Goal: Task Accomplishment & Management: Manage account settings

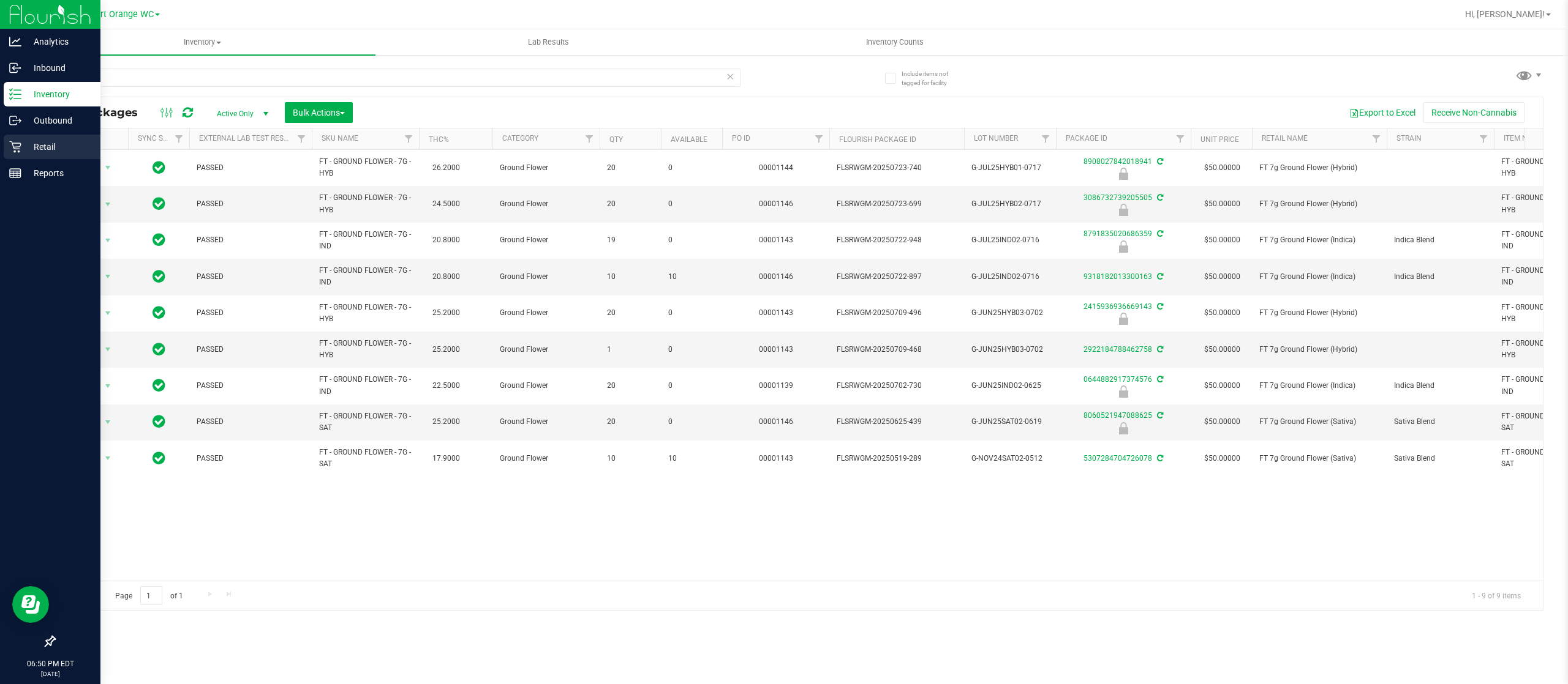
type input "ground"
click at [40, 144] on p "Retail" at bounding box center [58, 147] width 73 height 15
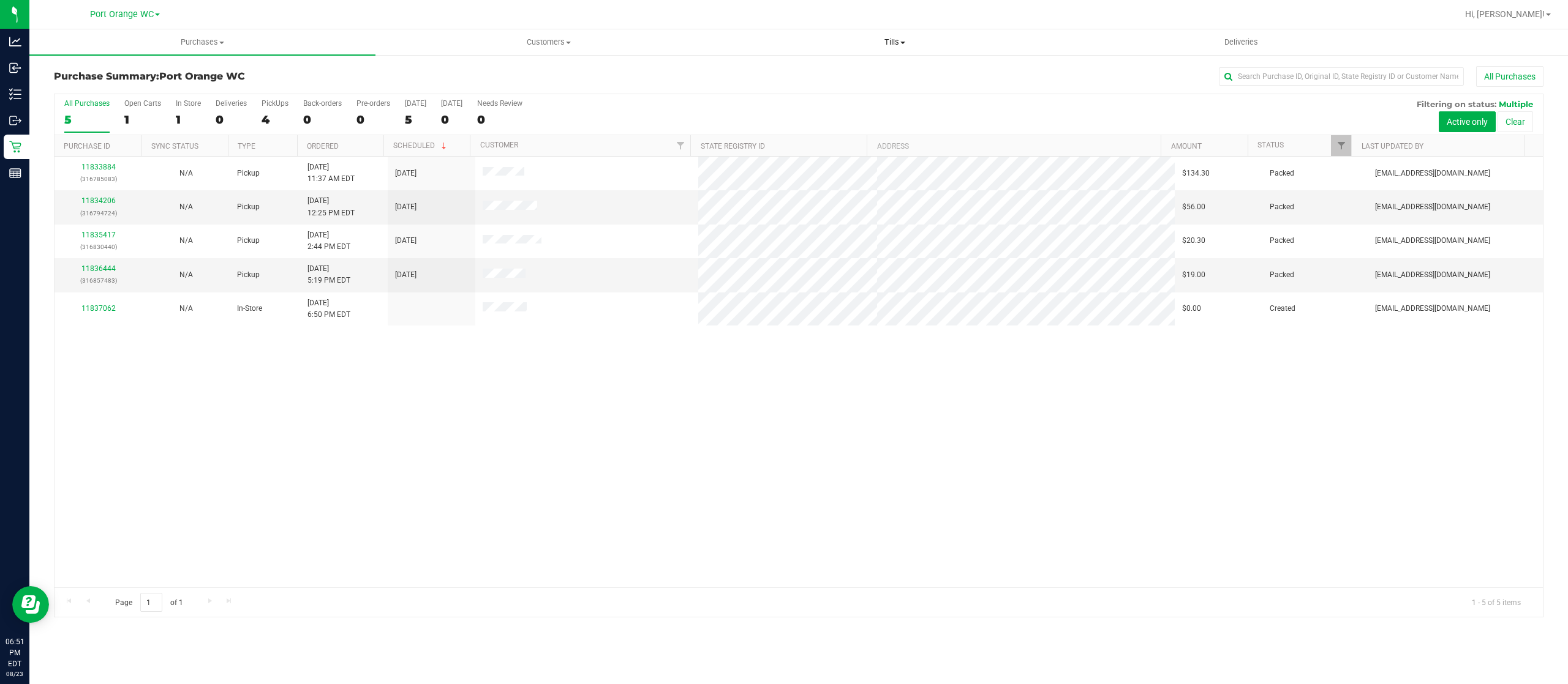
click at [887, 39] on span "Tills" at bounding box center [894, 42] width 344 height 11
click at [761, 74] on span "Manage tills" at bounding box center [762, 73] width 82 height 11
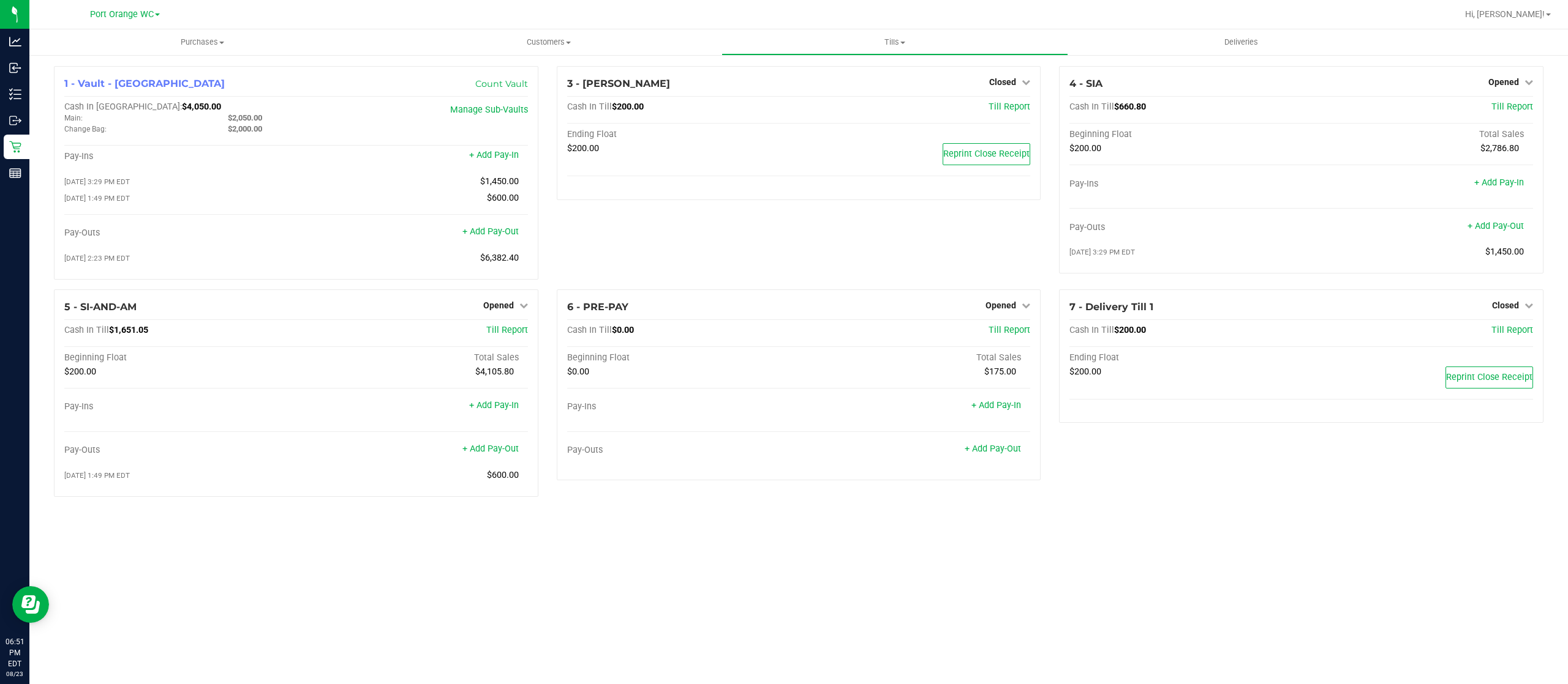
click at [545, 333] on div "5 - SI-AND-AM Opened Close Till Cash In Till $1,651.05 Till Report Beginning Fl…" at bounding box center [296, 398] width 503 height 218
click at [488, 454] on link "+ Add Pay-Out" at bounding box center [490, 450] width 57 height 11
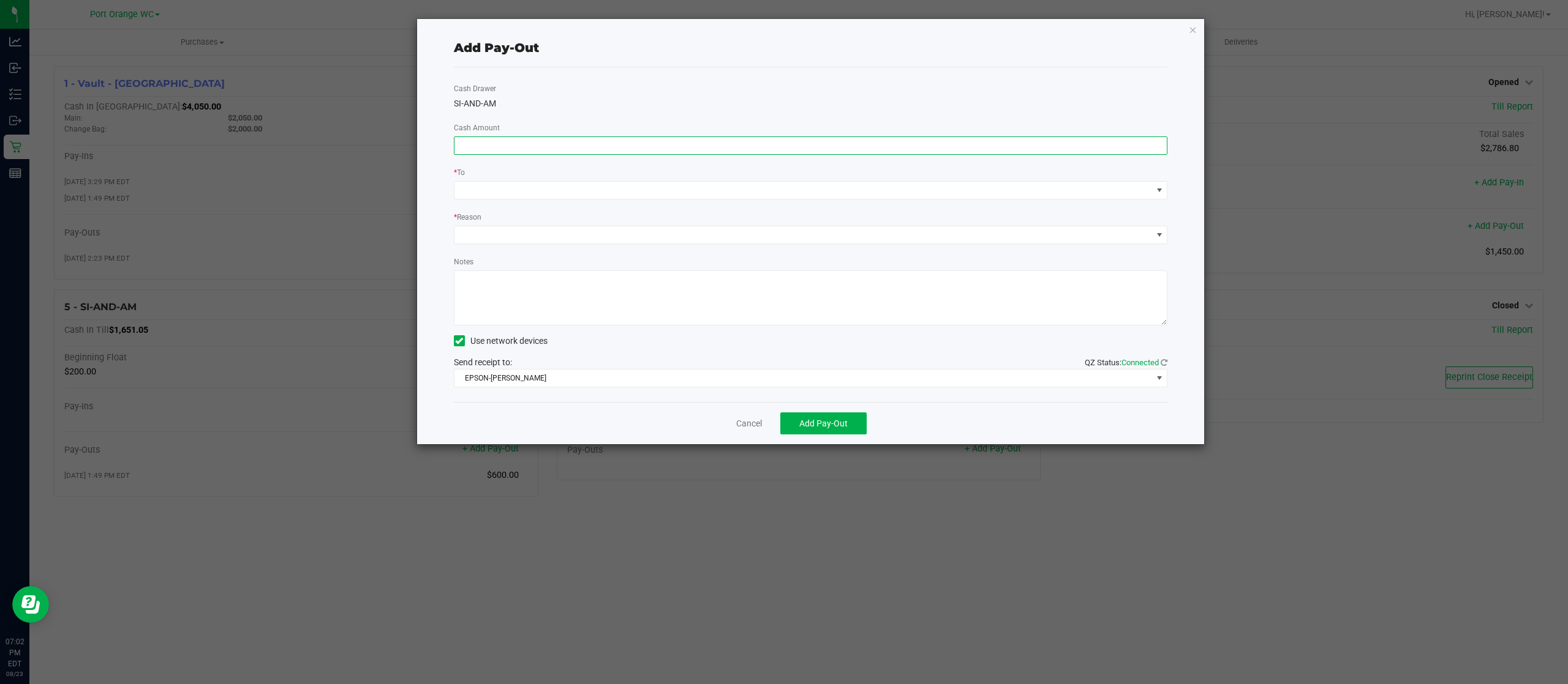
click at [779, 138] on input at bounding box center [810, 145] width 713 height 17
type input "$1,400.00"
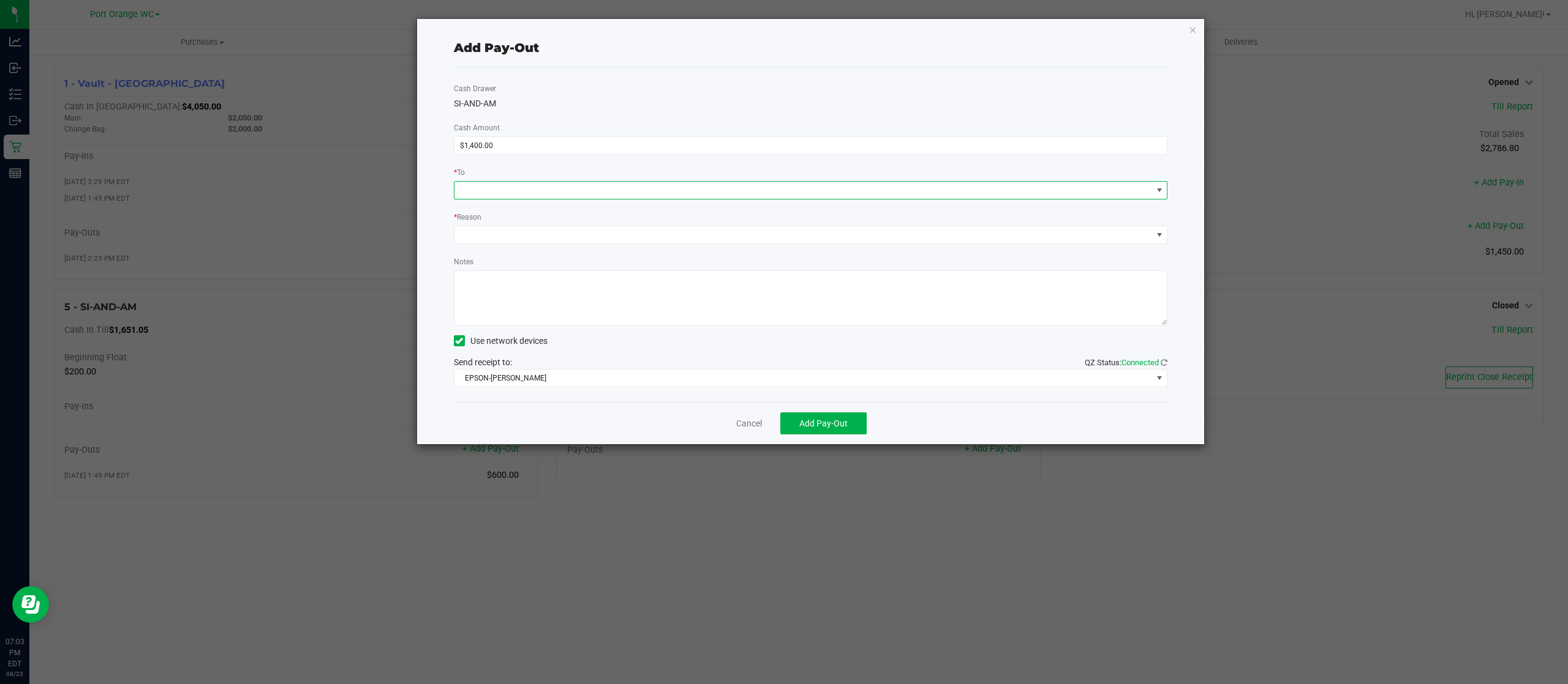
click at [712, 189] on span at bounding box center [803, 189] width 698 height 17
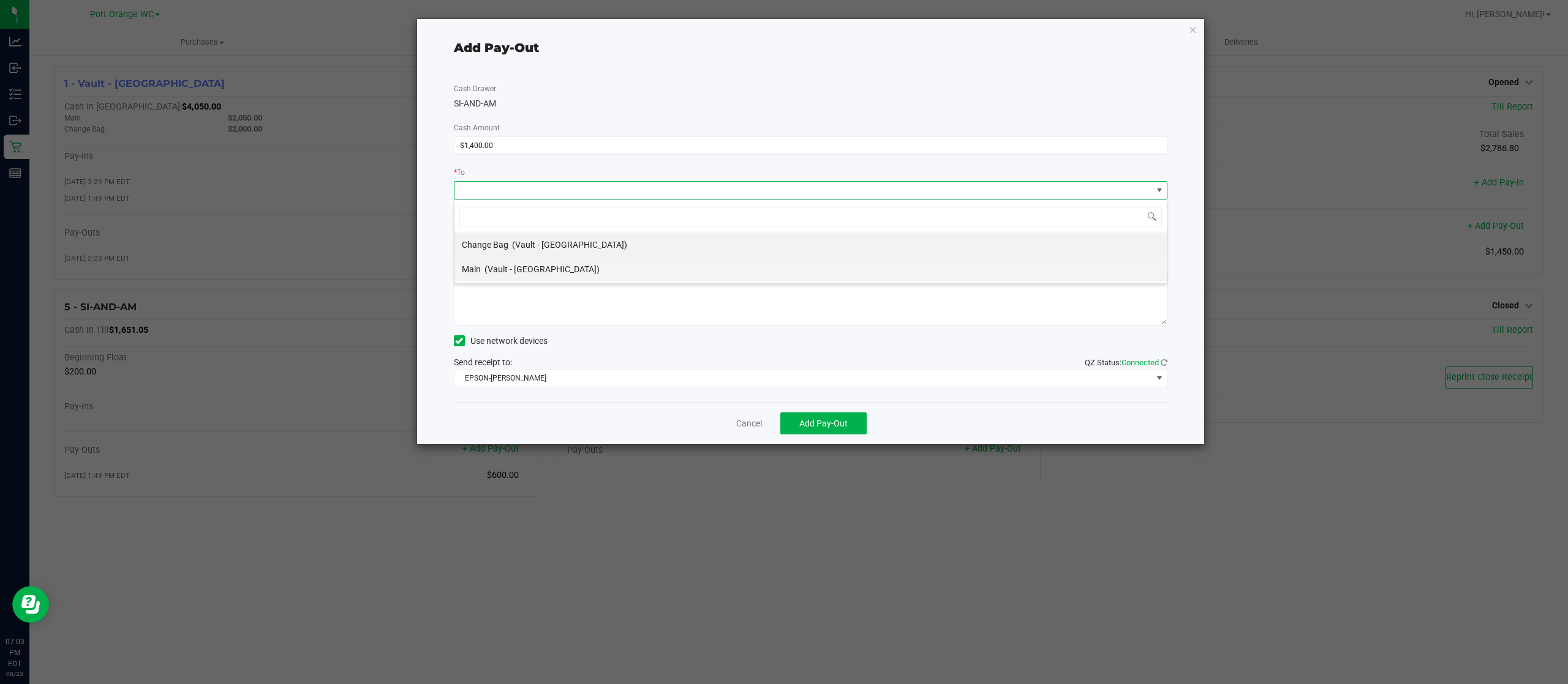
click at [504, 269] on span "(Vault - [GEOGRAPHIC_DATA])" at bounding box center [542, 269] width 115 height 10
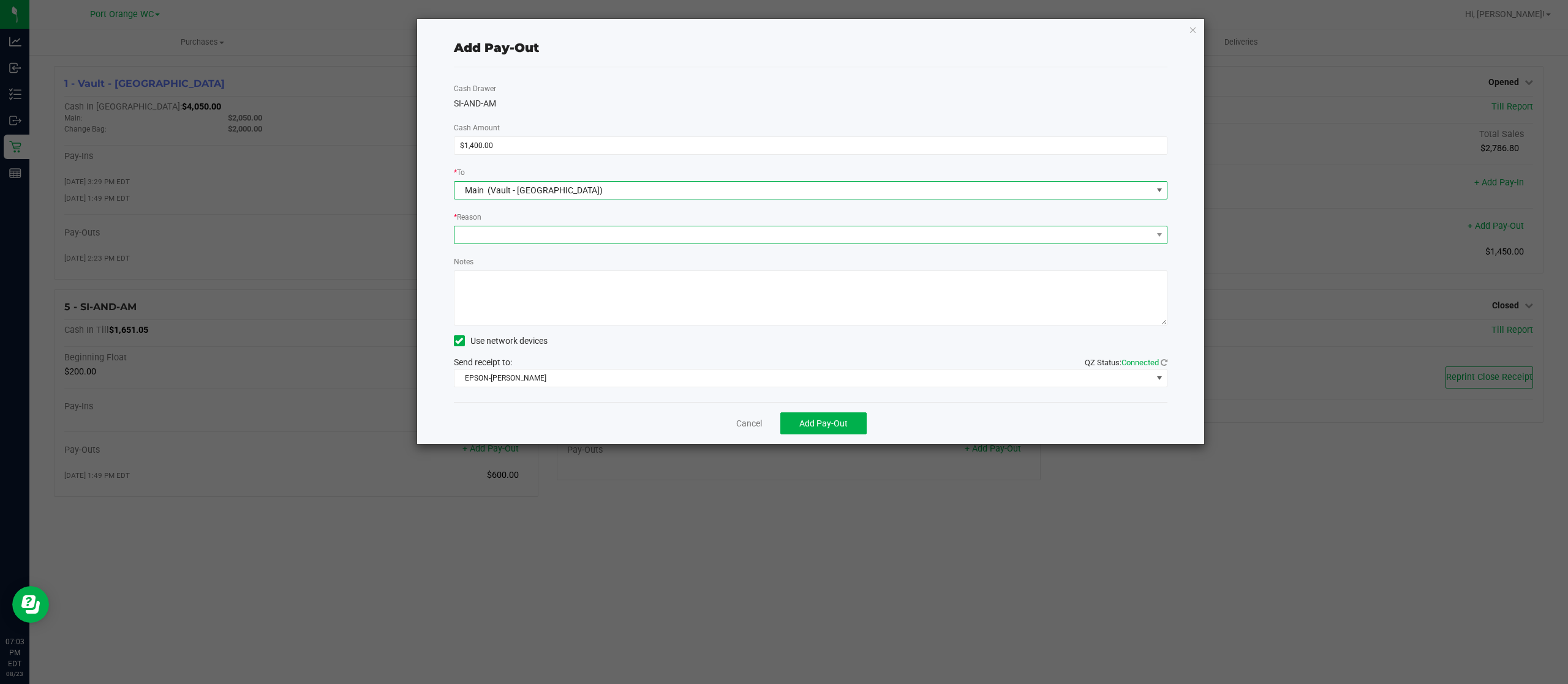
click at [561, 227] on span at bounding box center [803, 234] width 698 height 17
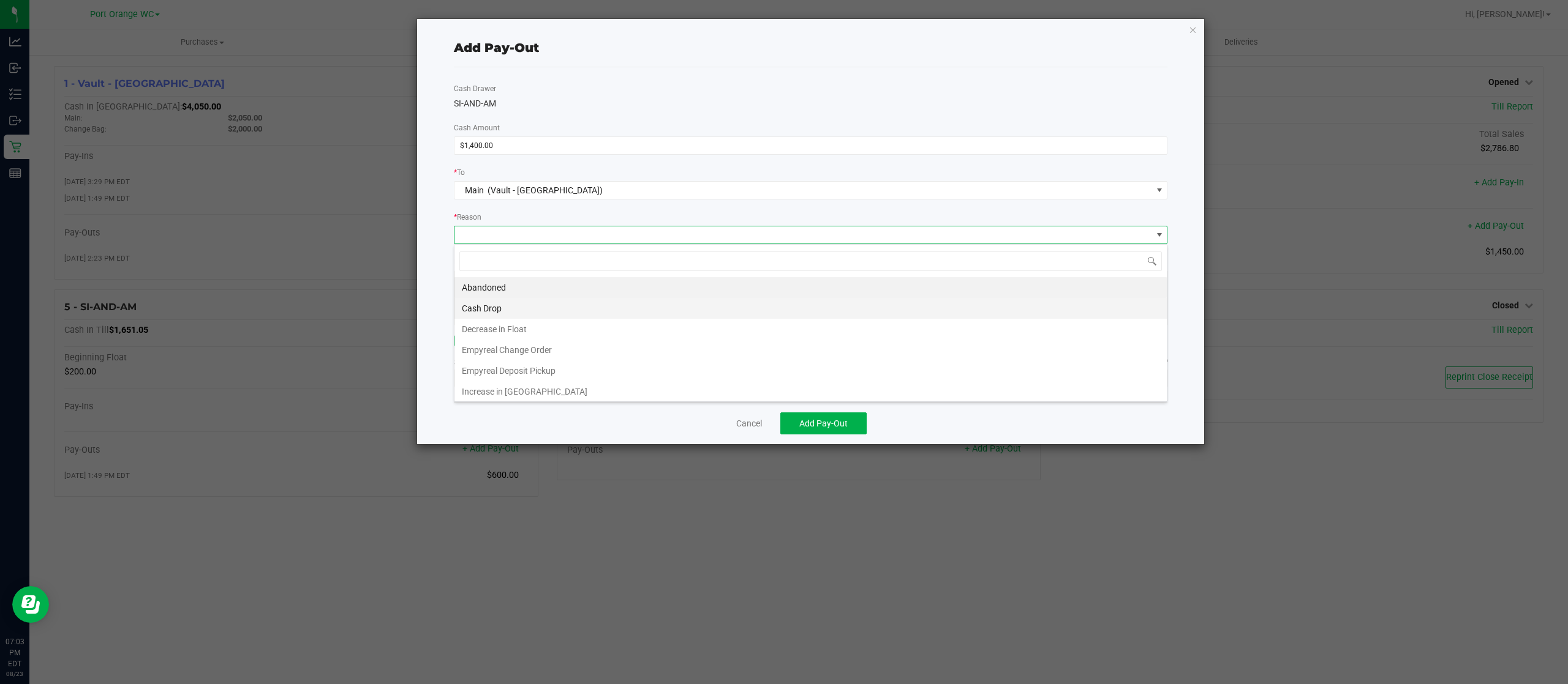
click at [500, 310] on li "Cash Drop" at bounding box center [810, 309] width 712 height 21
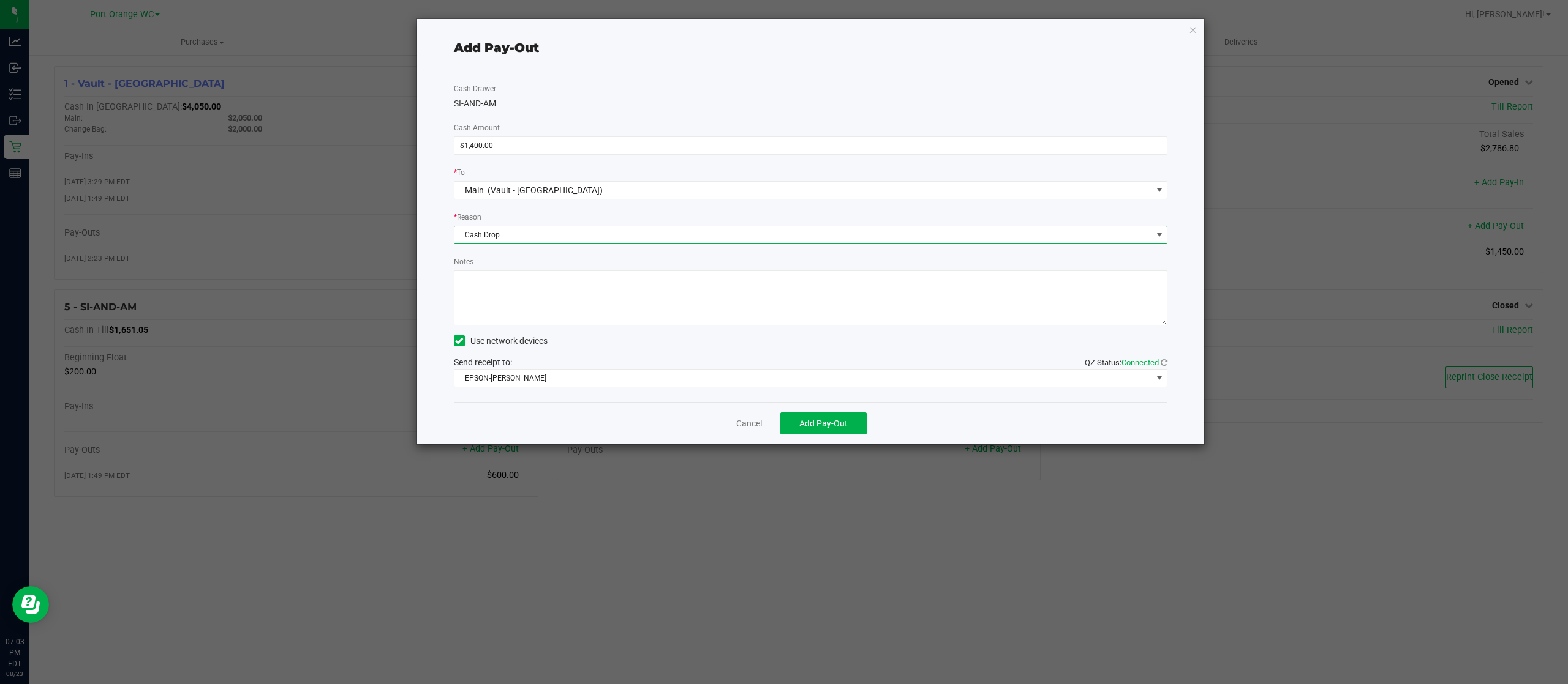
click at [561, 291] on textarea "Notes" at bounding box center [811, 298] width 714 height 55
type textarea "JJB"
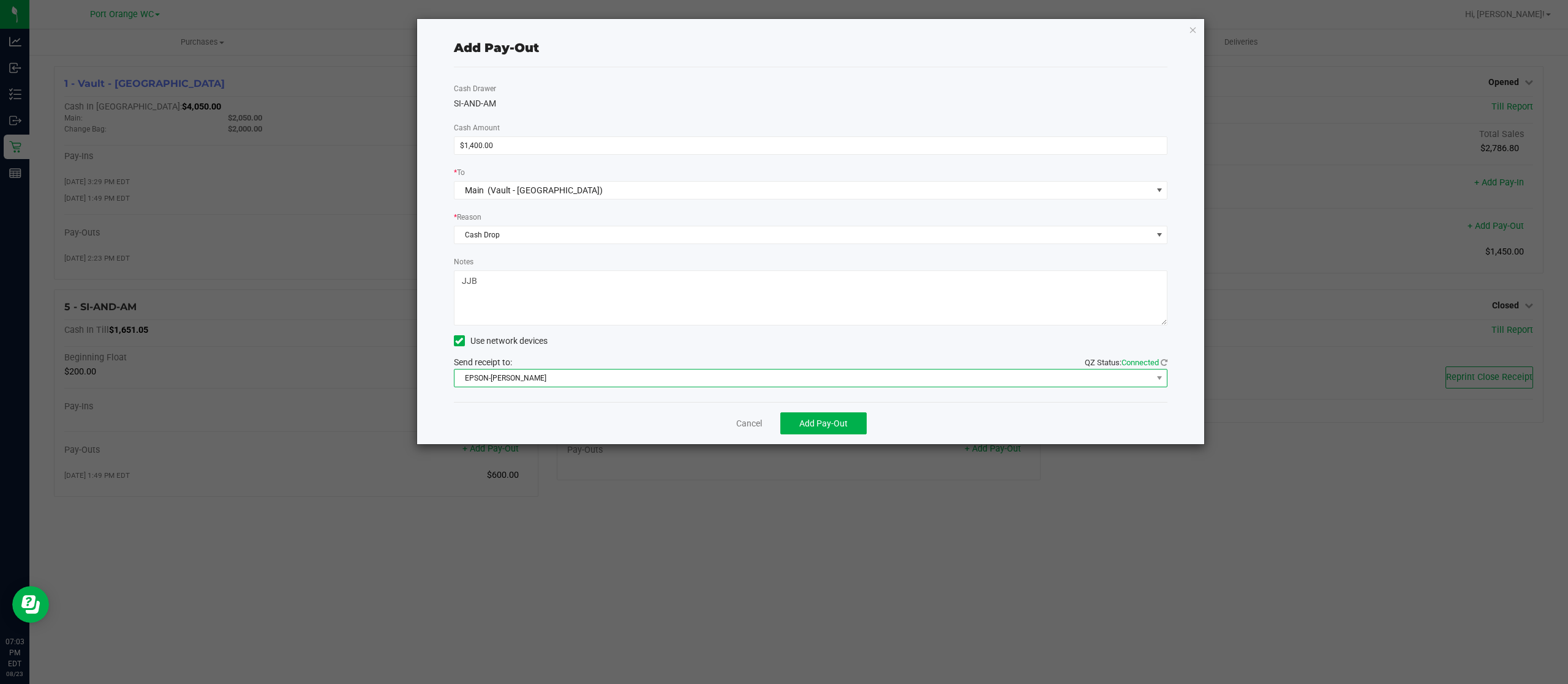
click at [582, 380] on span "EPSON-[PERSON_NAME]" at bounding box center [803, 378] width 698 height 17
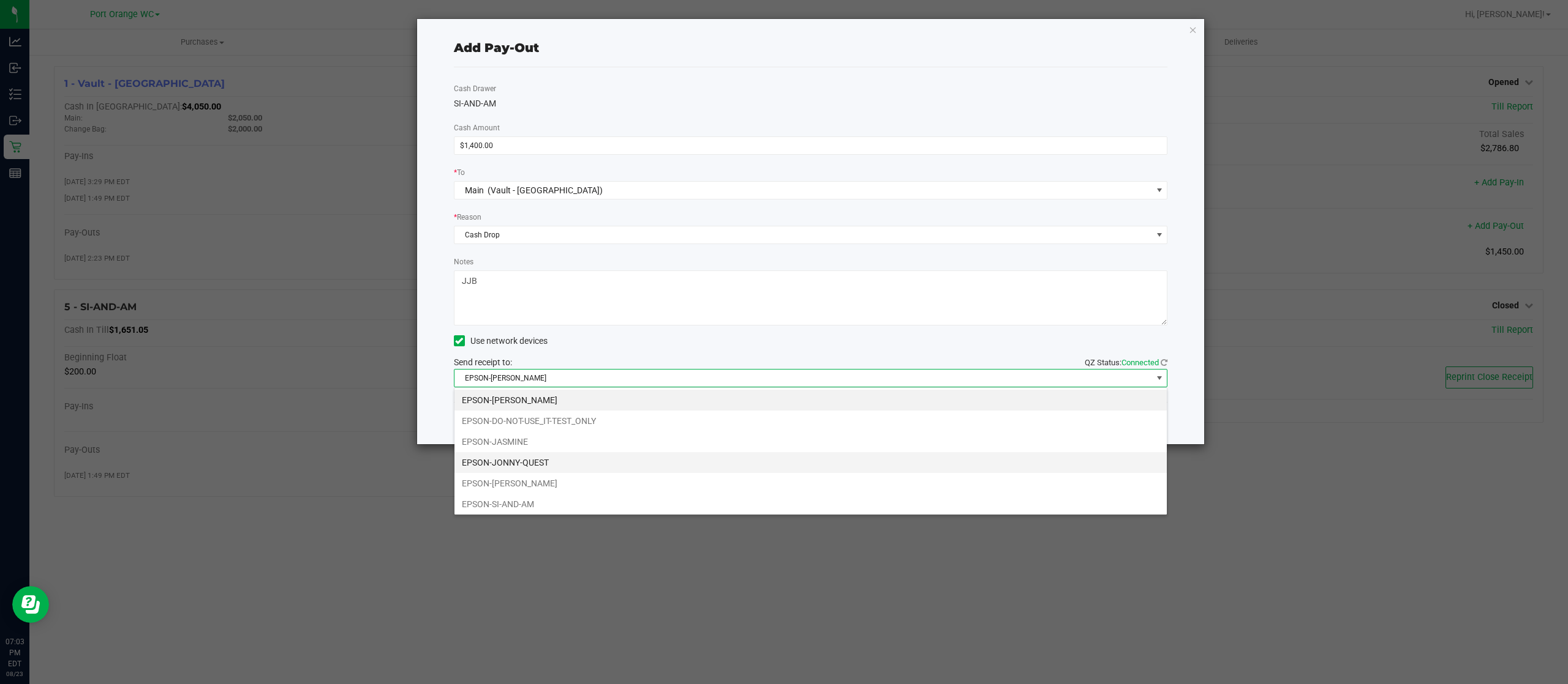
click at [518, 459] on li "EPSON-JONNY-QUEST" at bounding box center [810, 463] width 712 height 21
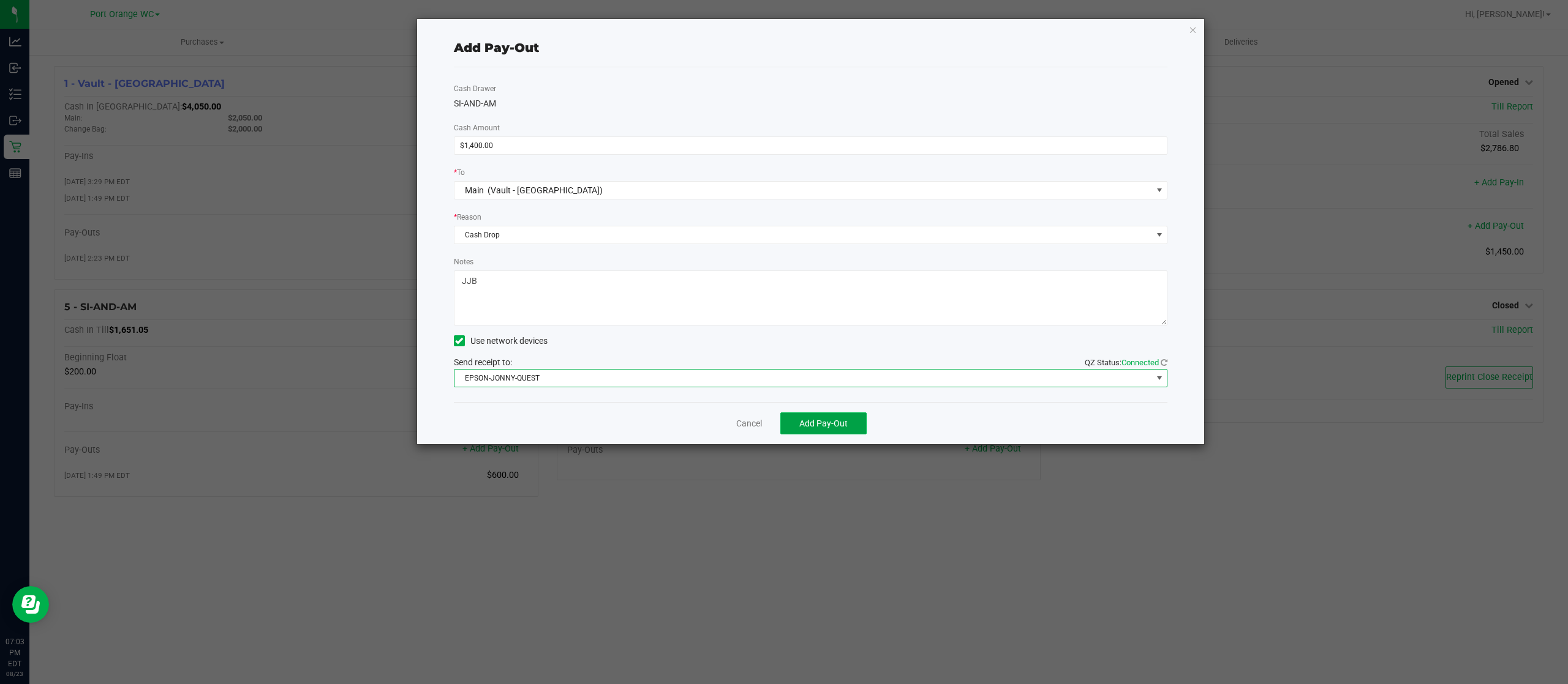
click at [824, 419] on span "Add Pay-Out" at bounding box center [823, 423] width 49 height 10
click at [750, 418] on link "Dismiss" at bounding box center [745, 424] width 29 height 13
